Goal: Task Accomplishment & Management: Use online tool/utility

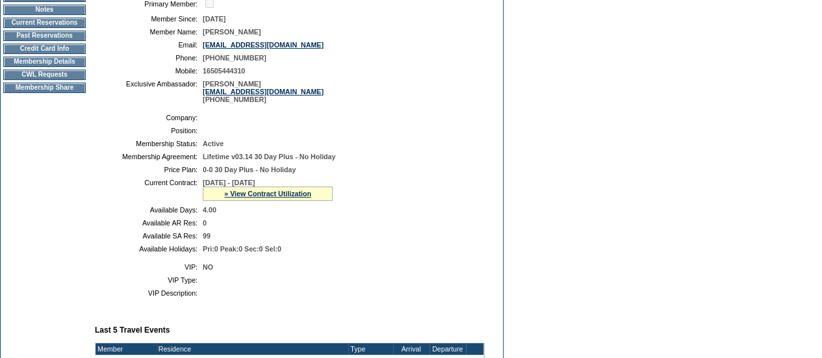
scroll to position [183, 0]
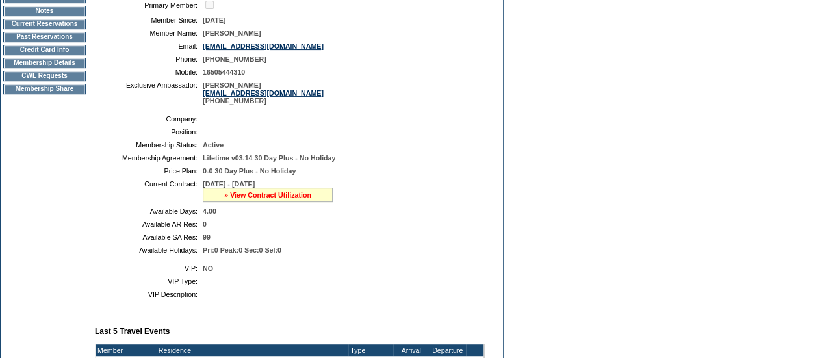
click at [256, 199] on link "» View Contract Utilization" at bounding box center [267, 195] width 87 height 8
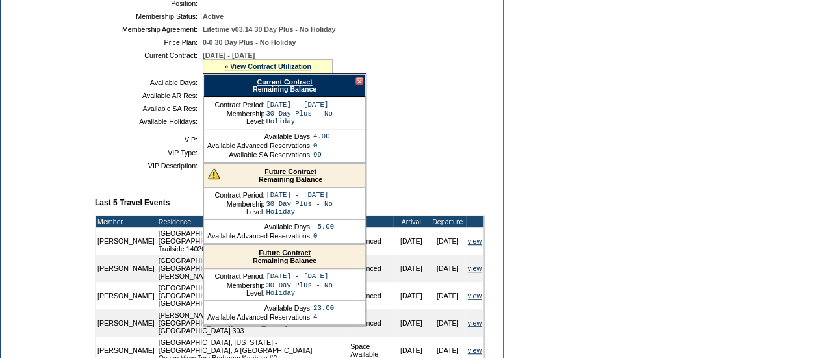
scroll to position [312, 0]
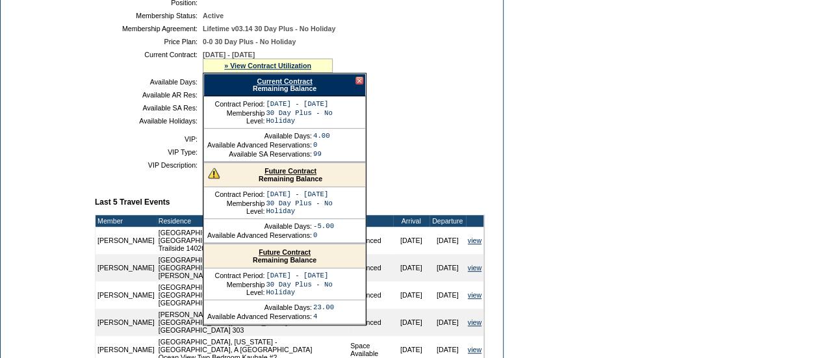
click at [274, 175] on link "Future Contract" at bounding box center [290, 171] width 52 height 8
click at [360, 84] on div at bounding box center [359, 81] width 8 height 8
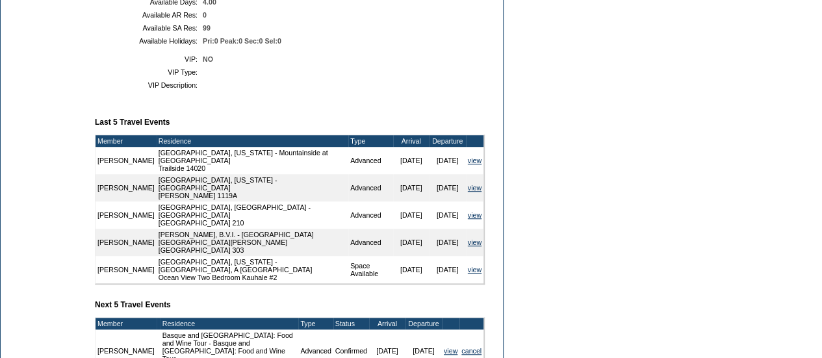
scroll to position [393, 0]
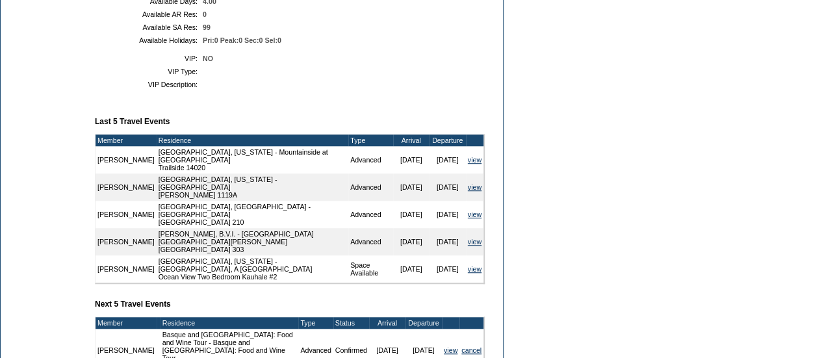
click at [524, 249] on form "Follow Us ::" at bounding box center [411, 104] width 822 height 995
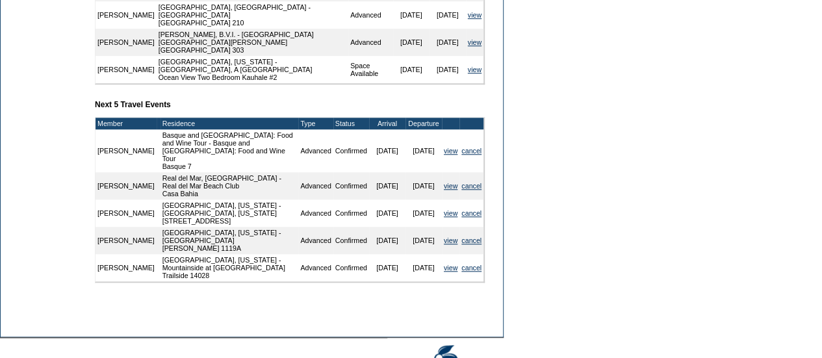
scroll to position [617, 0]
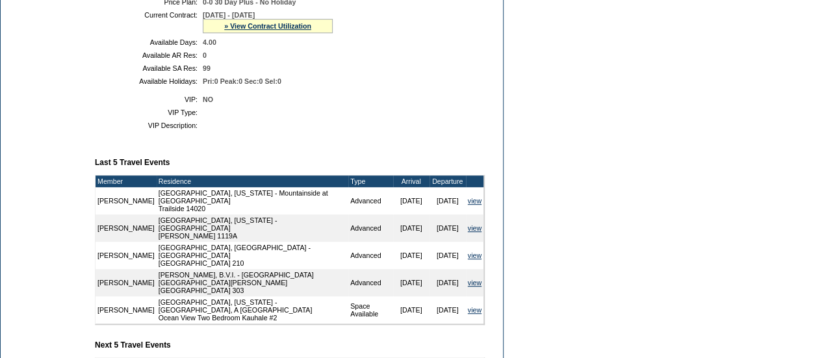
scroll to position [305, 0]
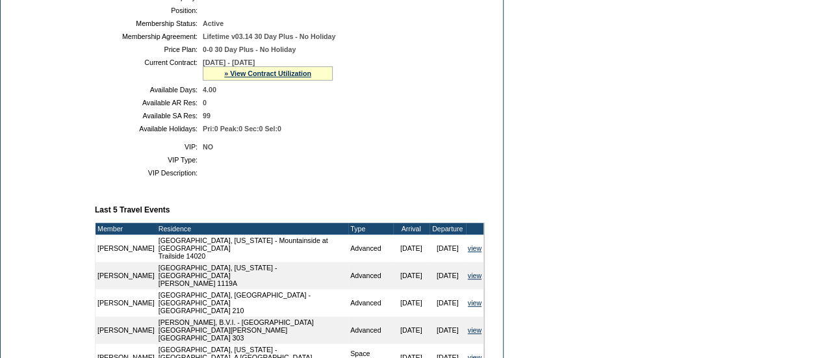
click at [255, 76] on div "» View Contract Utilization" at bounding box center [268, 73] width 130 height 14
click at [275, 77] on link "» View Contract Utilization" at bounding box center [267, 73] width 87 height 8
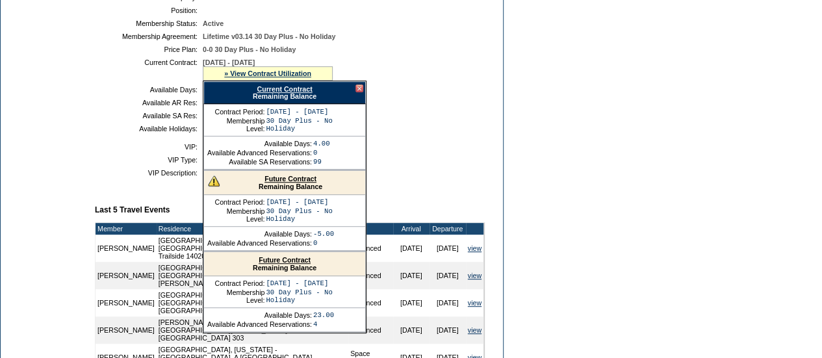
click at [303, 183] on link "Future Contract" at bounding box center [290, 179] width 52 height 8
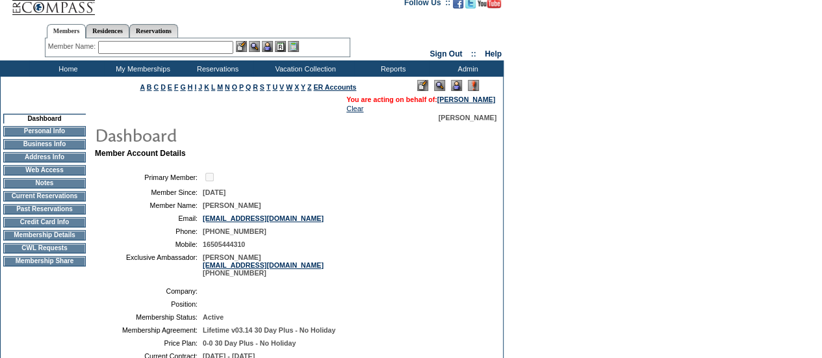
scroll to position [0, 0]
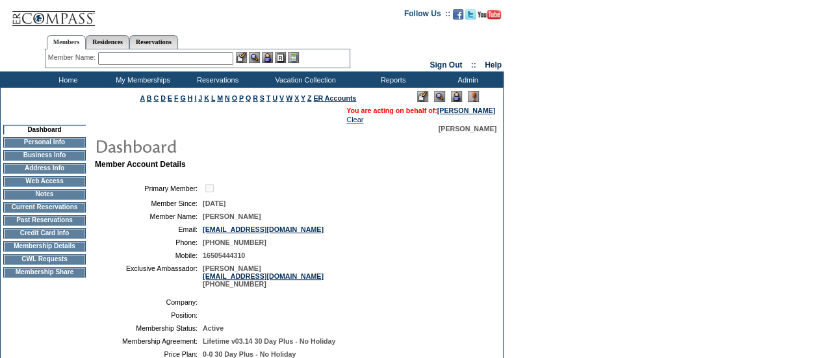
click at [25, 261] on td "CWL Requests" at bounding box center [44, 259] width 82 height 10
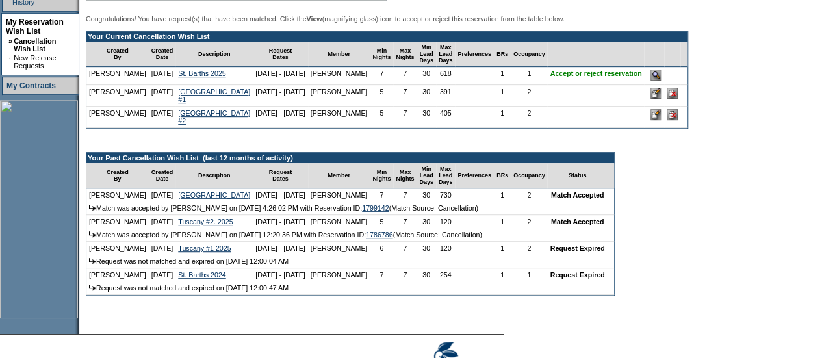
scroll to position [304, 0]
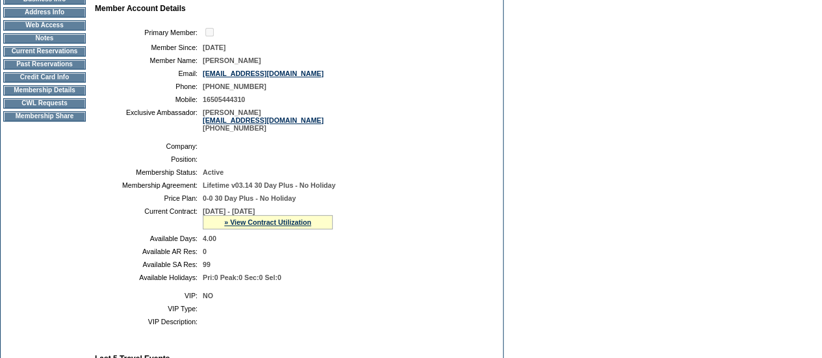
scroll to position [155, 0]
click at [56, 109] on td "CWL Requests" at bounding box center [44, 104] width 82 height 10
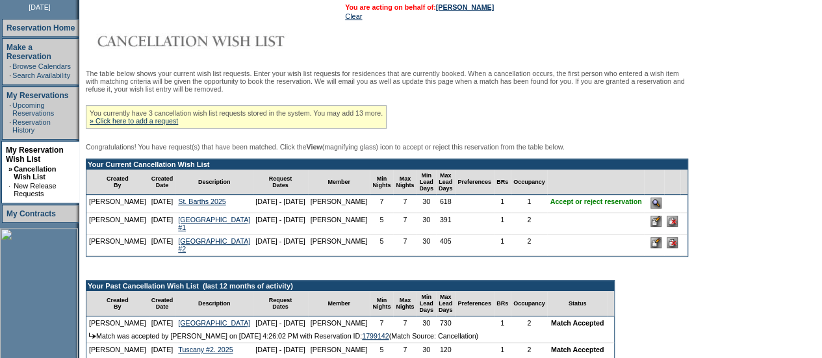
scroll to position [201, 0]
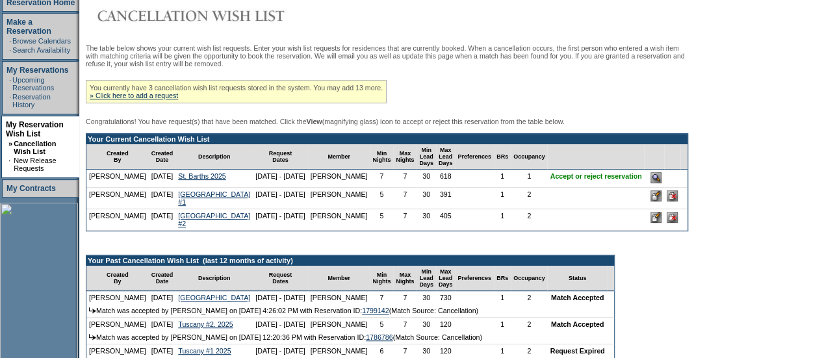
click at [650, 181] on input "image" at bounding box center [655, 177] width 11 height 11
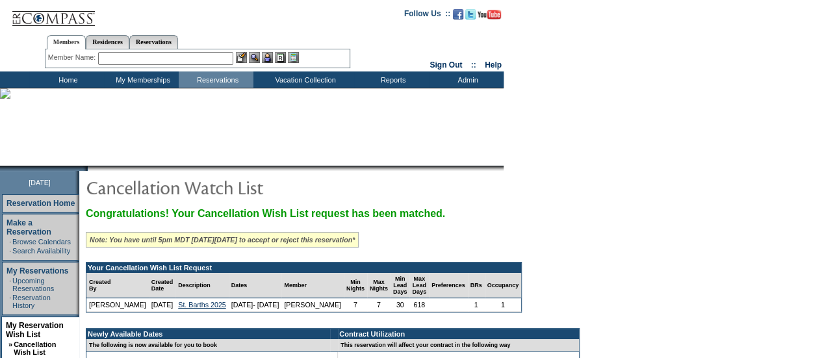
scroll to position [255, 0]
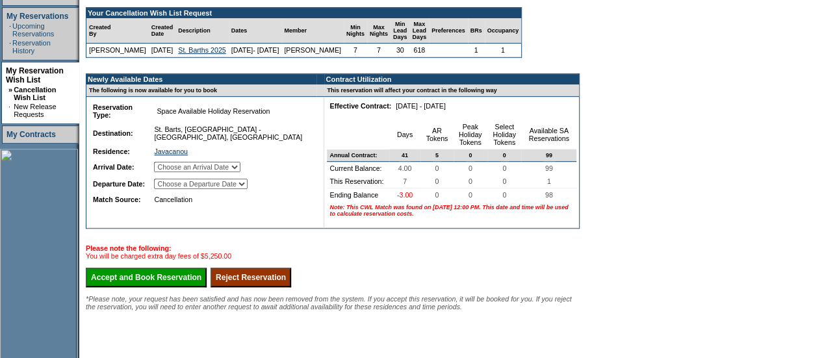
click at [291, 287] on input "Reject Reservation" at bounding box center [250, 277] width 81 height 19
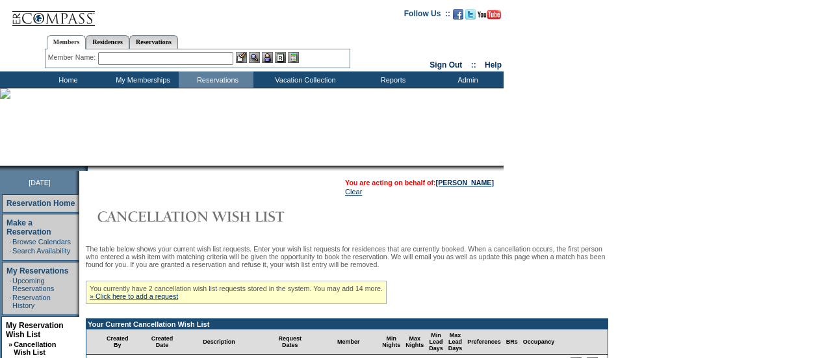
scroll to position [201, 0]
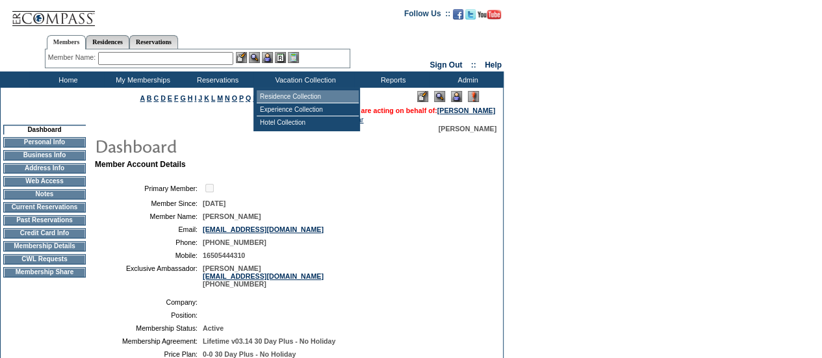
click at [284, 94] on td "Residence Collection" at bounding box center [308, 96] width 102 height 13
